Goal: Information Seeking & Learning: Learn about a topic

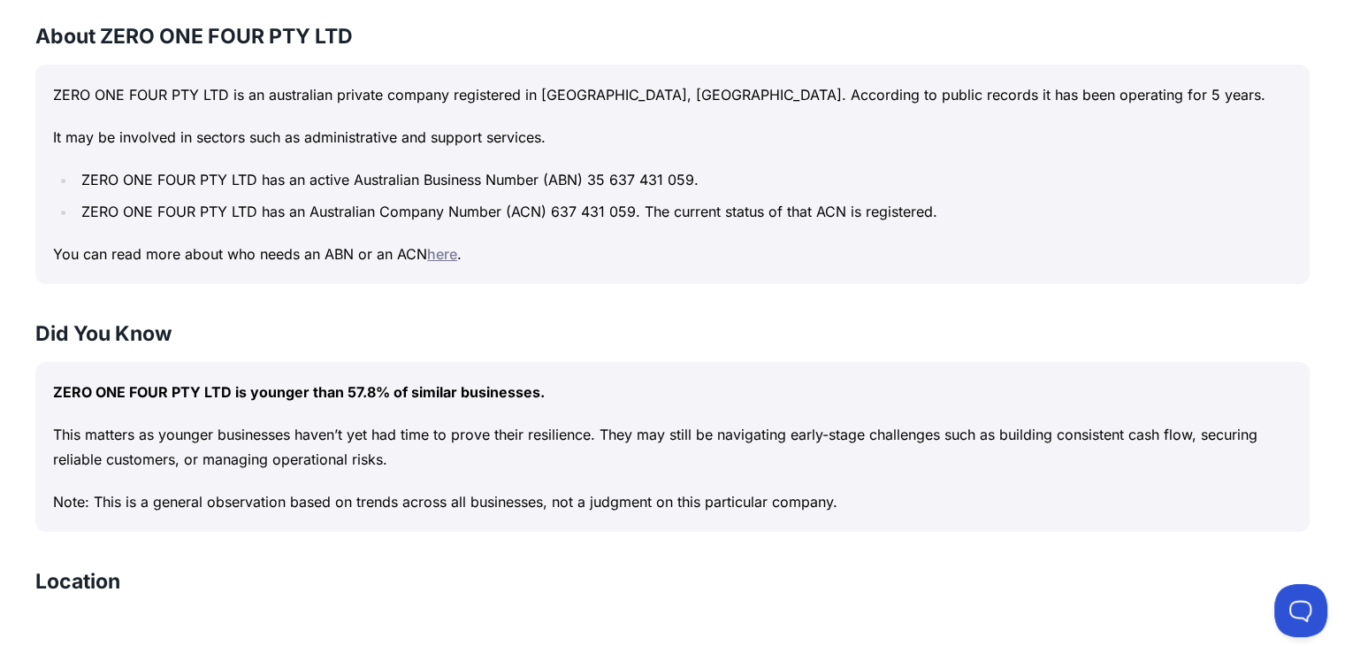
scroll to position [821, 0]
click at [436, 261] on p "You can read more about who needs an ABN or an ACN here ." at bounding box center [672, 253] width 1239 height 25
click at [446, 252] on link "here" at bounding box center [442, 254] width 30 height 18
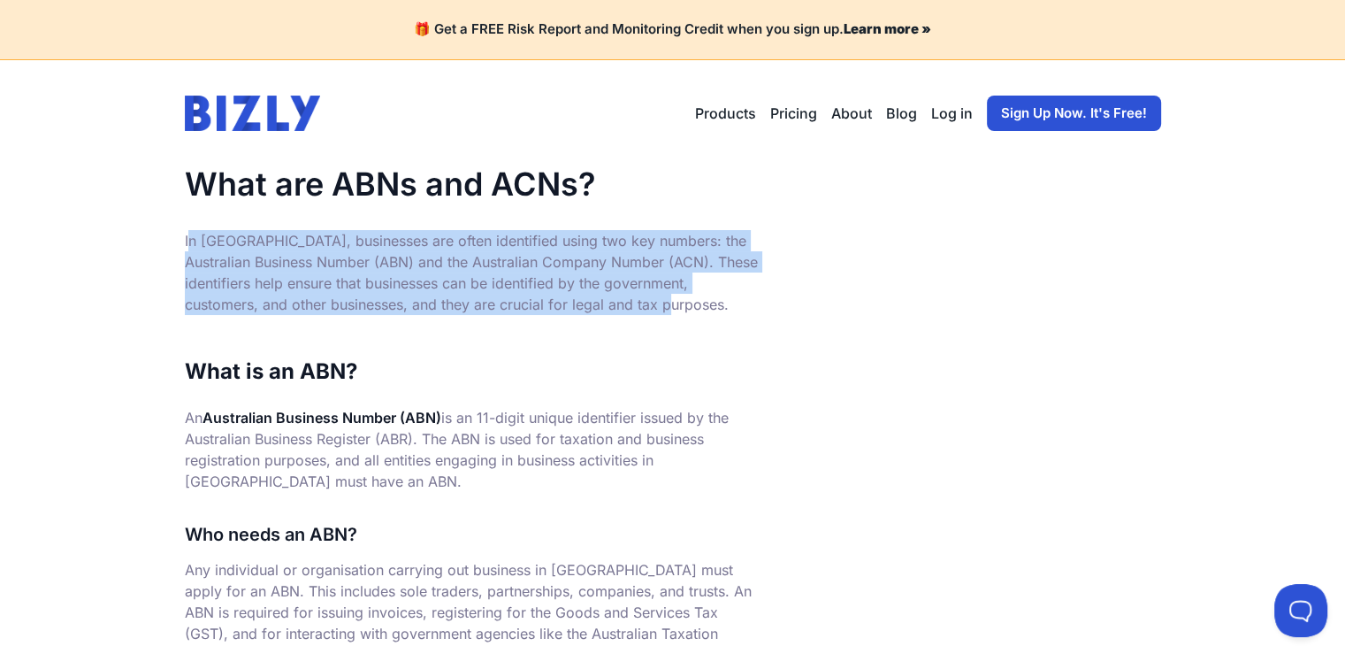
drag, startPoint x: 191, startPoint y: 233, endPoint x: 647, endPoint y: 309, distance: 462.4
click at [647, 309] on p "In [GEOGRAPHIC_DATA], businesses are often identified using two key numbers: th…" at bounding box center [472, 272] width 575 height 85
drag, startPoint x: 647, startPoint y: 309, endPoint x: 175, endPoint y: 266, distance: 474.1
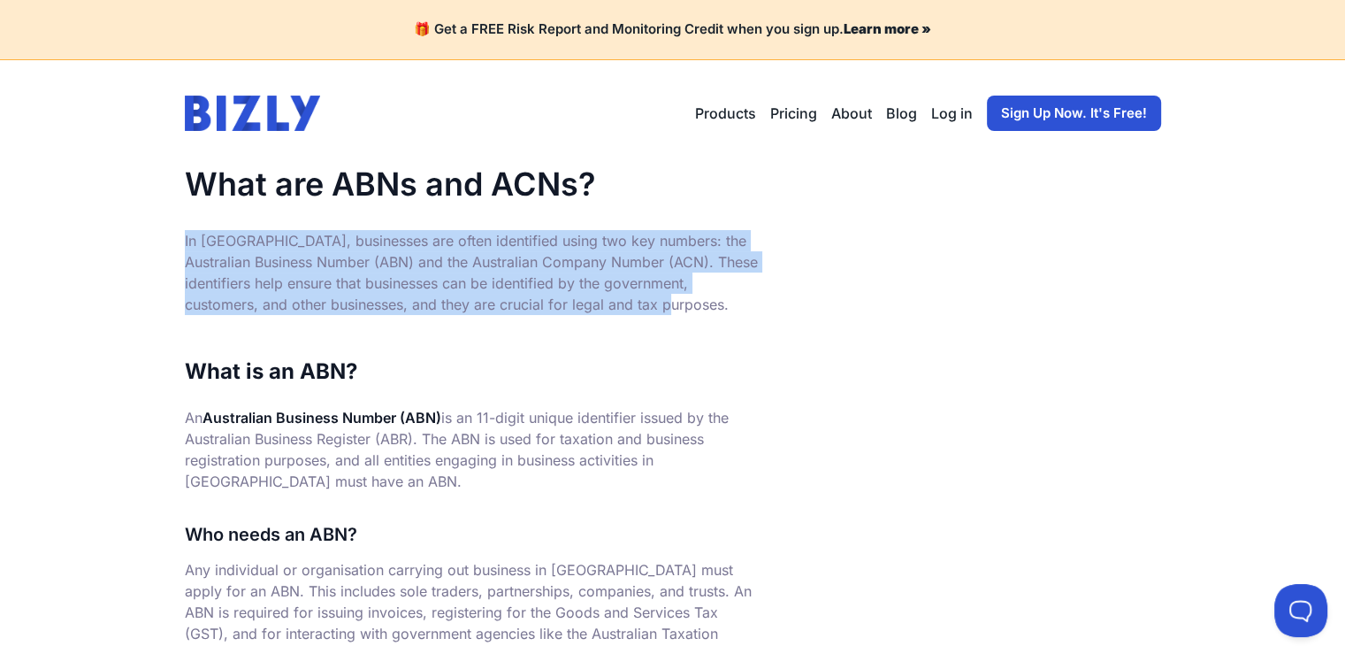
drag, startPoint x: 180, startPoint y: 234, endPoint x: 632, endPoint y: 297, distance: 456.2
click at [632, 297] on p "In [GEOGRAPHIC_DATA], businesses are often identified using two key numbers: th…" at bounding box center [472, 272] width 575 height 85
